Goal: Transaction & Acquisition: Purchase product/service

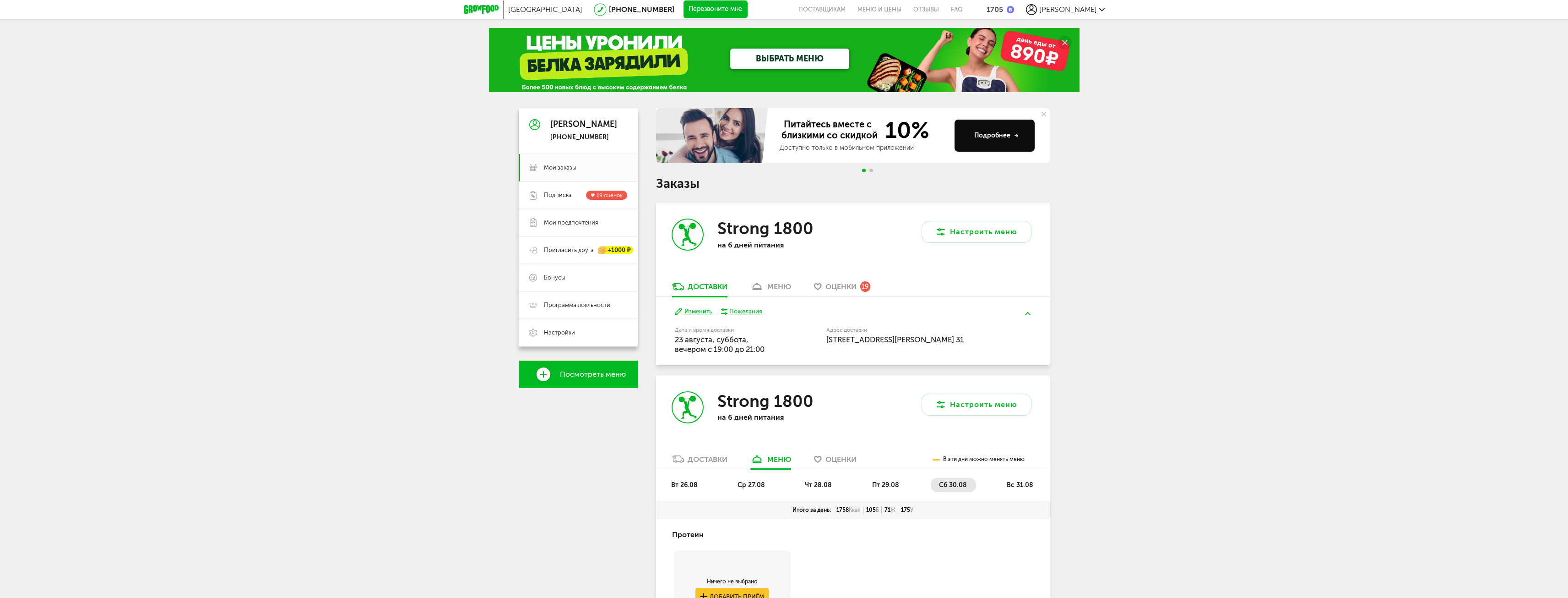
click at [742, 60] on link "ВЫБРАТЬ МЕНЮ" at bounding box center [790, 59] width 119 height 20
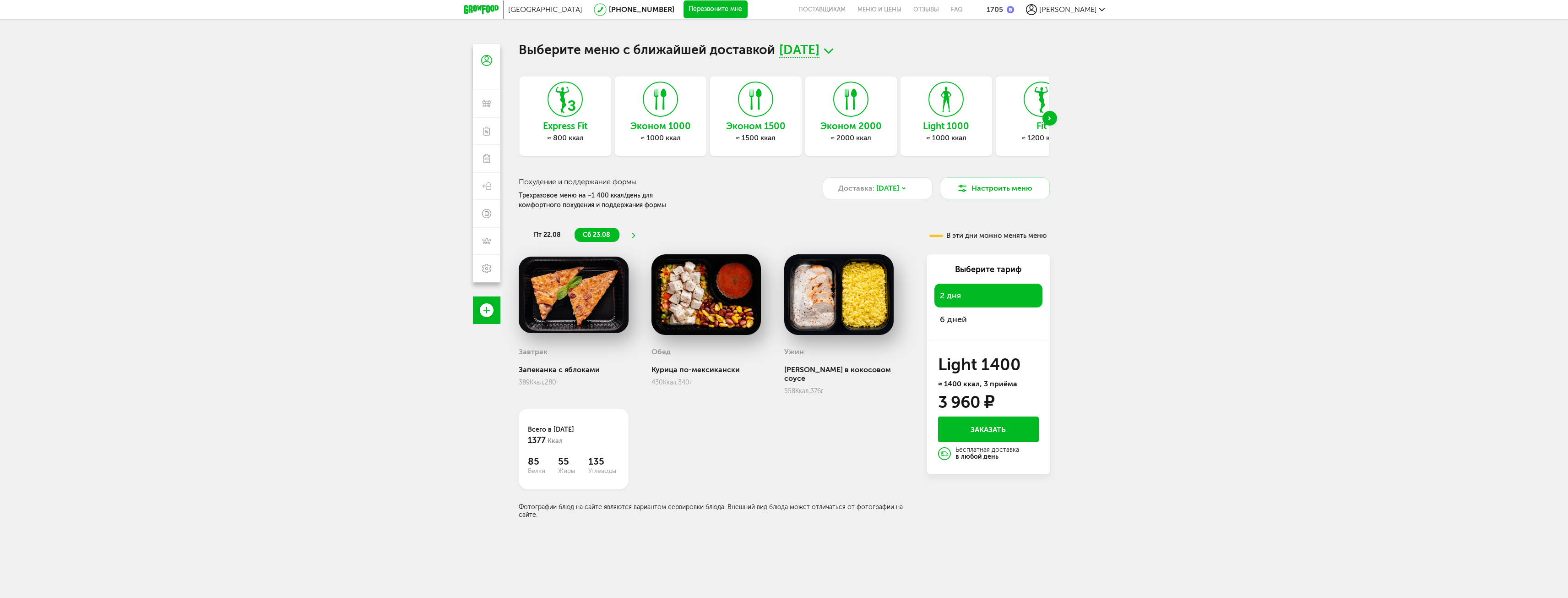
click at [1053, 117] on div "Next slide" at bounding box center [1050, 118] width 15 height 15
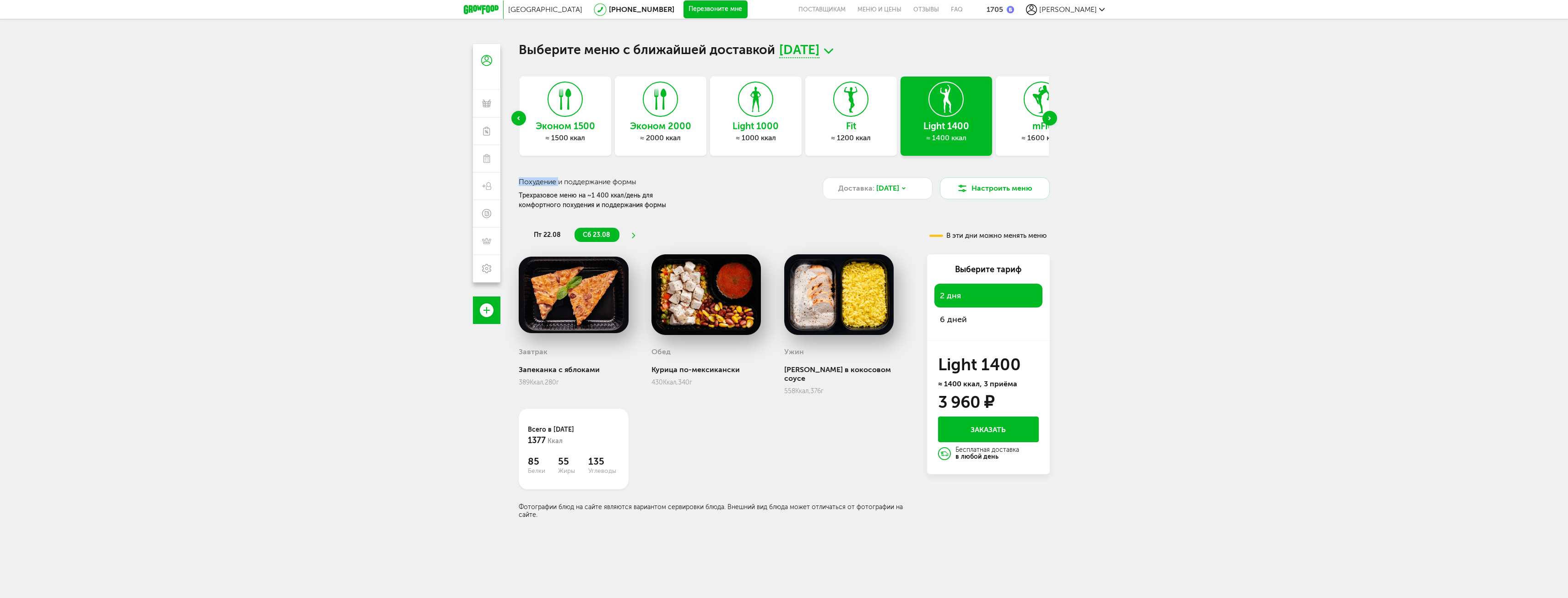
click at [1053, 117] on div "Next slide" at bounding box center [1050, 118] width 15 height 15
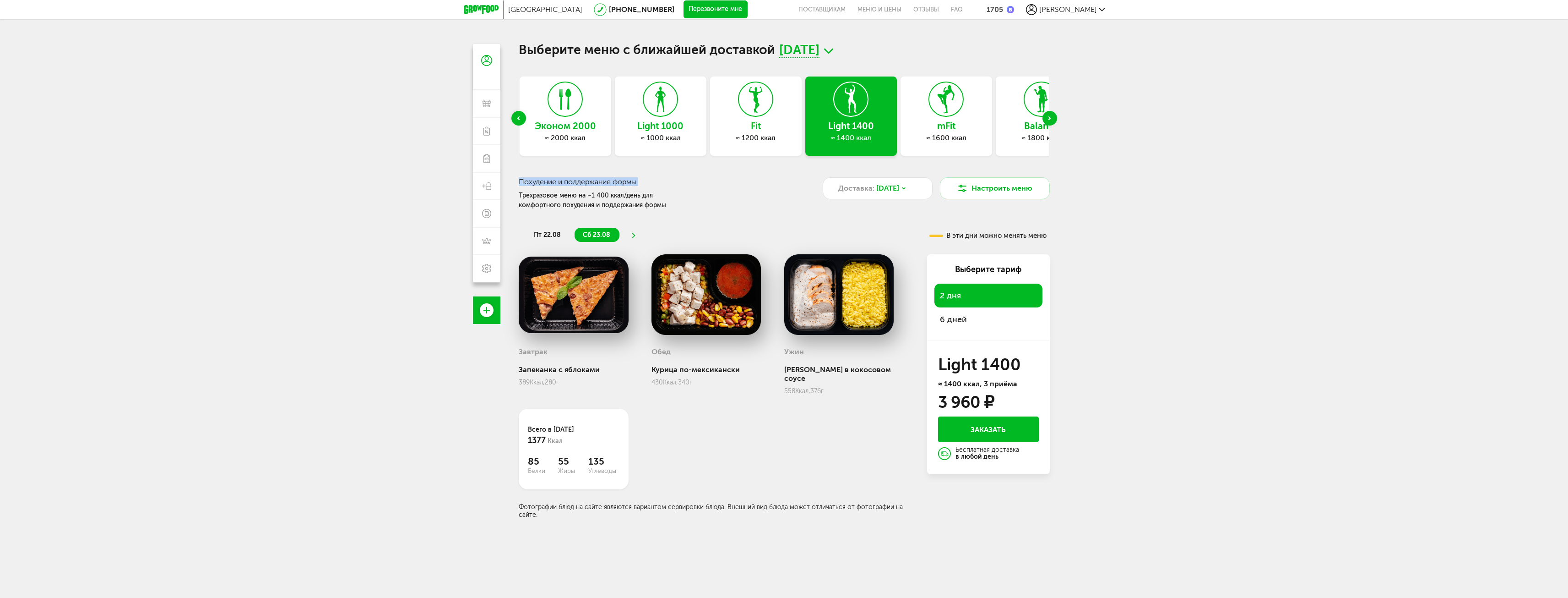
click at [1053, 117] on div "Next slide" at bounding box center [1050, 118] width 15 height 15
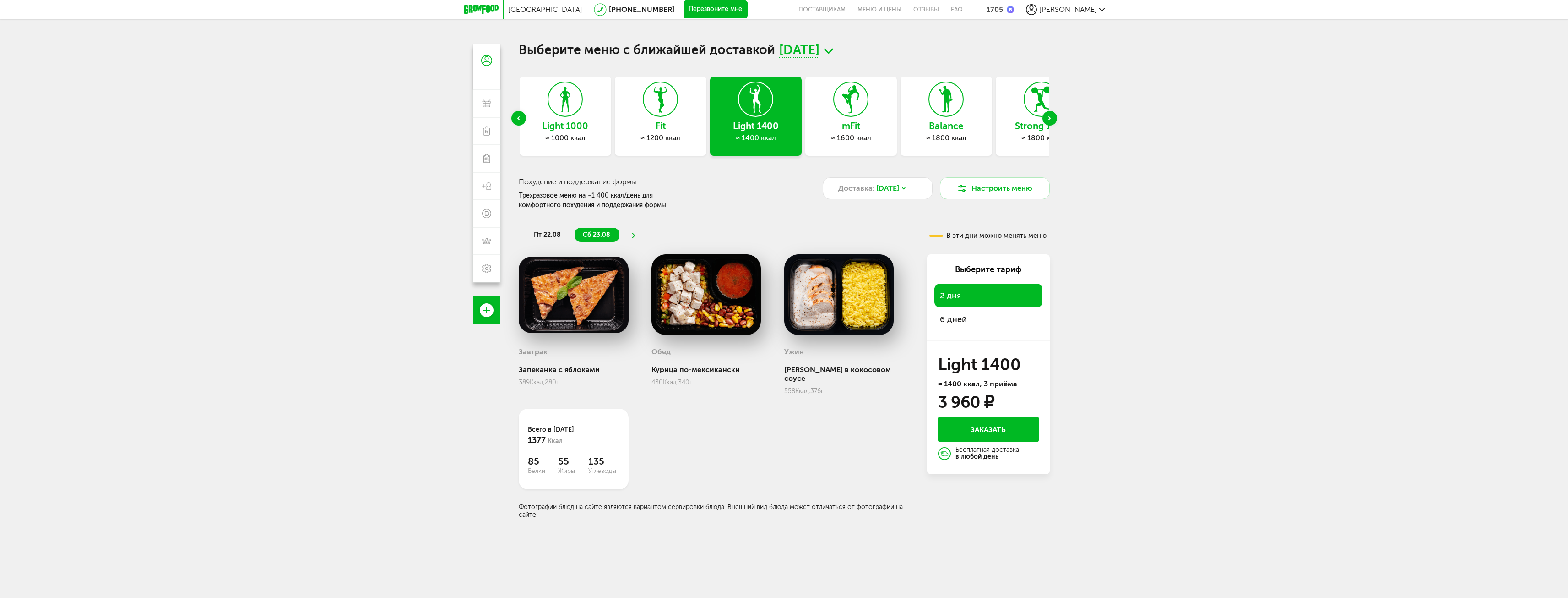
click at [1053, 117] on div "Next slide" at bounding box center [1050, 118] width 15 height 15
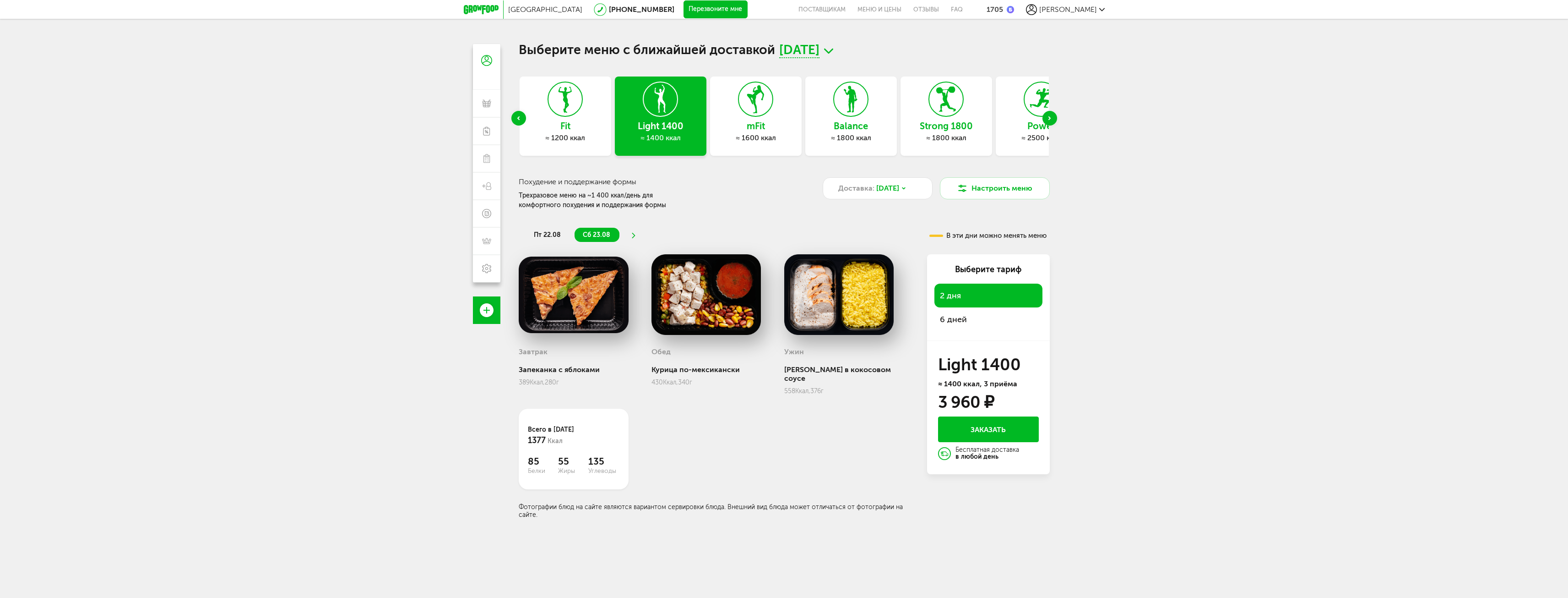
click at [1046, 116] on div "Next slide" at bounding box center [1050, 118] width 15 height 15
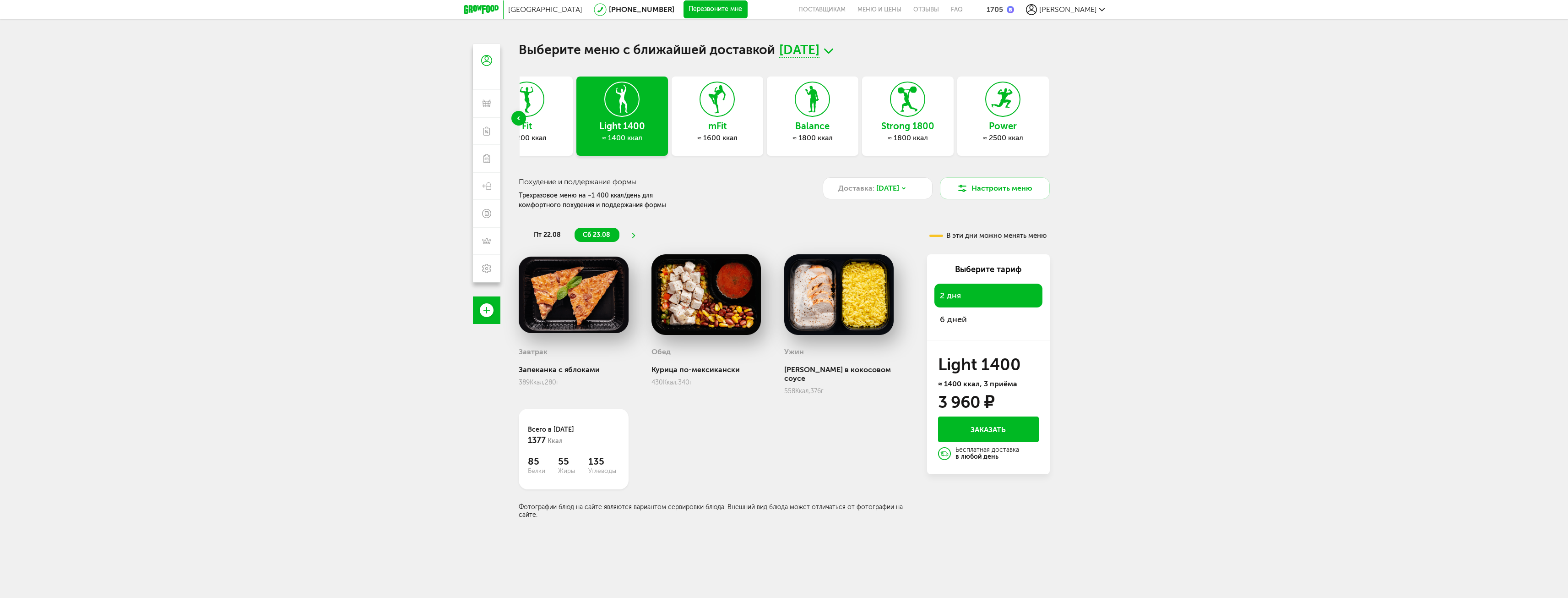
click at [520, 120] on div "Previous slide" at bounding box center [518, 118] width 15 height 15
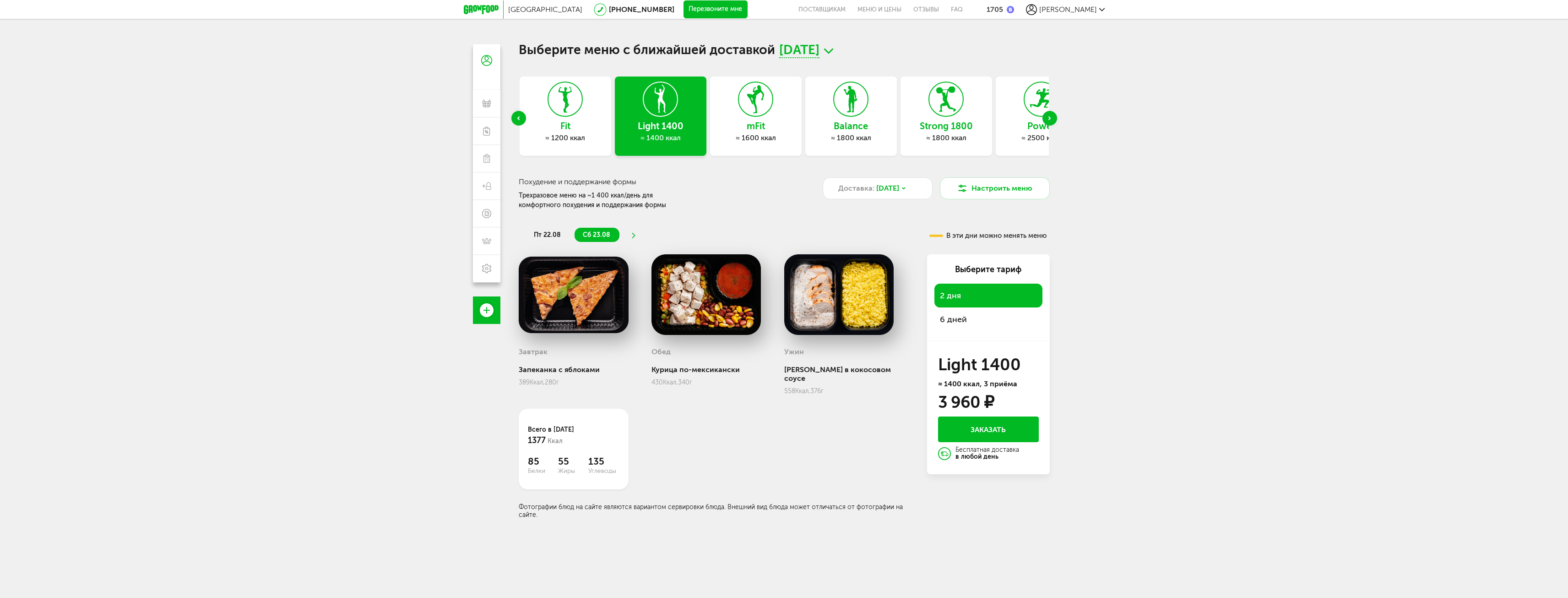
click at [520, 120] on div "Previous slide" at bounding box center [518, 118] width 15 height 15
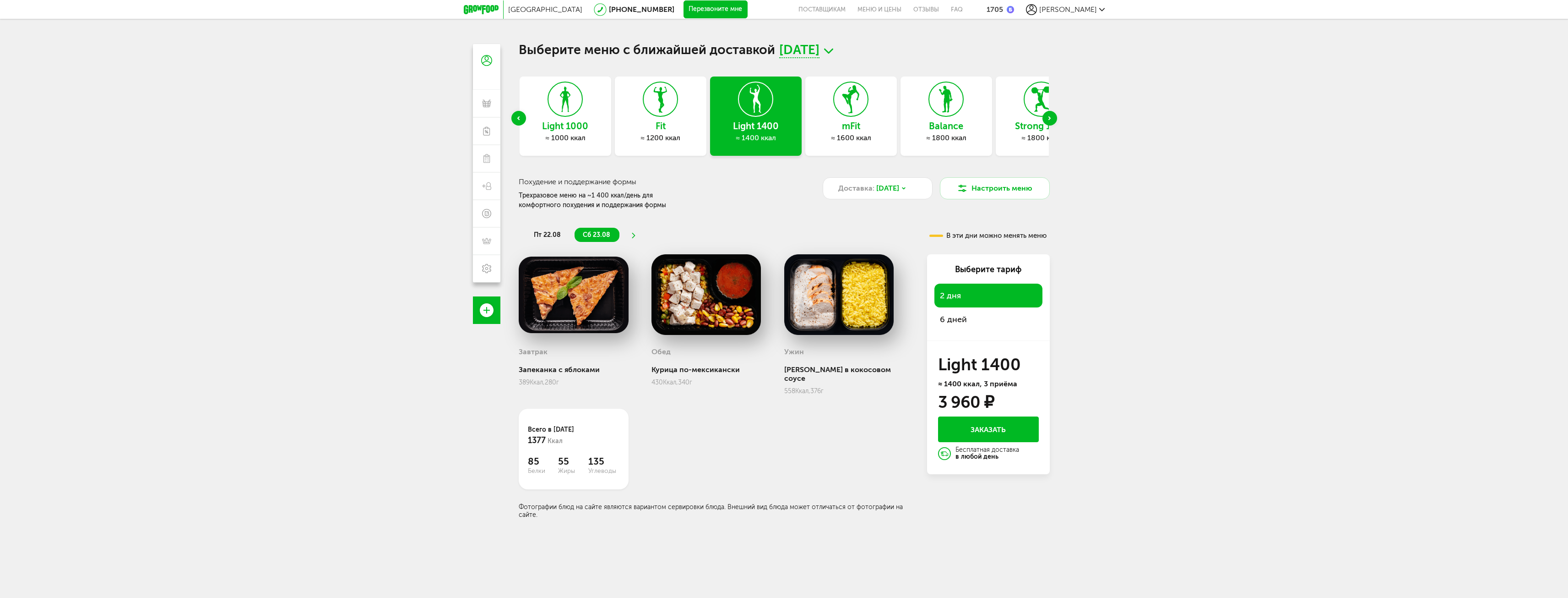
click at [1049, 119] on icon "Next slide" at bounding box center [1049, 118] width 2 height 4
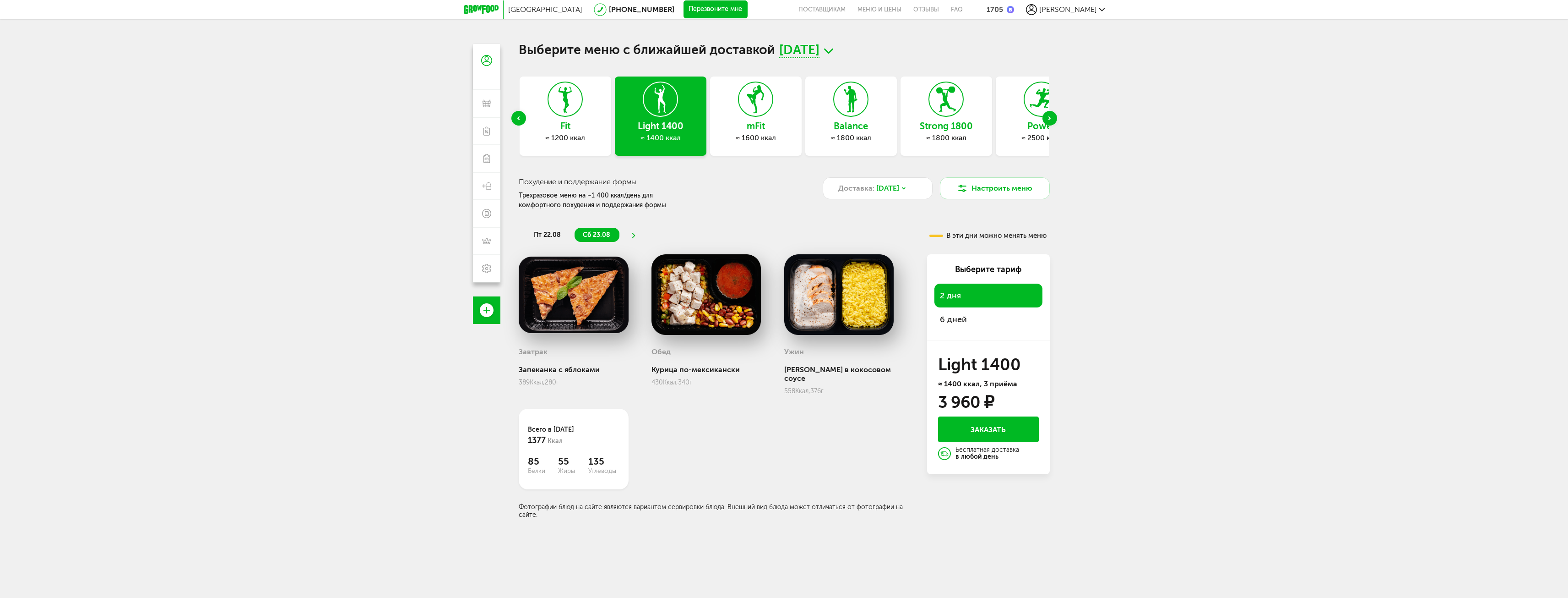
click at [779, 126] on h3 "mFit" at bounding box center [755, 126] width 92 height 10
